Goal: Task Accomplishment & Management: Complete application form

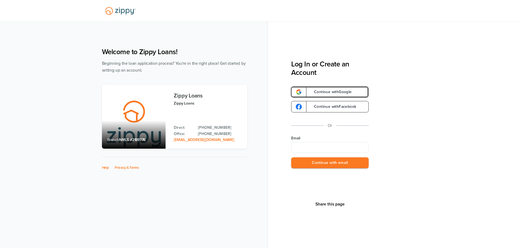
click at [352, 90] on span "Continue with Google" at bounding box center [330, 92] width 43 height 4
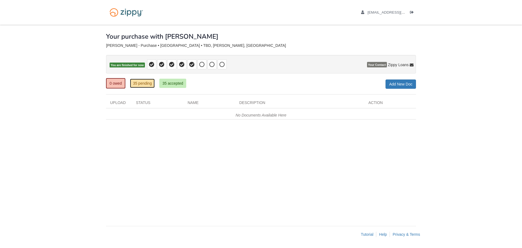
click at [146, 85] on link "35 pending" at bounding box center [142, 83] width 25 height 9
